Goal: Navigation & Orientation: Find specific page/section

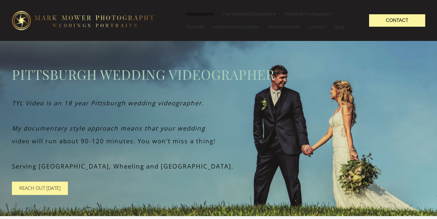
click at [196, 15] on link "Videography" at bounding box center [199, 13] width 36 height 13
